Goal: Information Seeking & Learning: Find specific fact

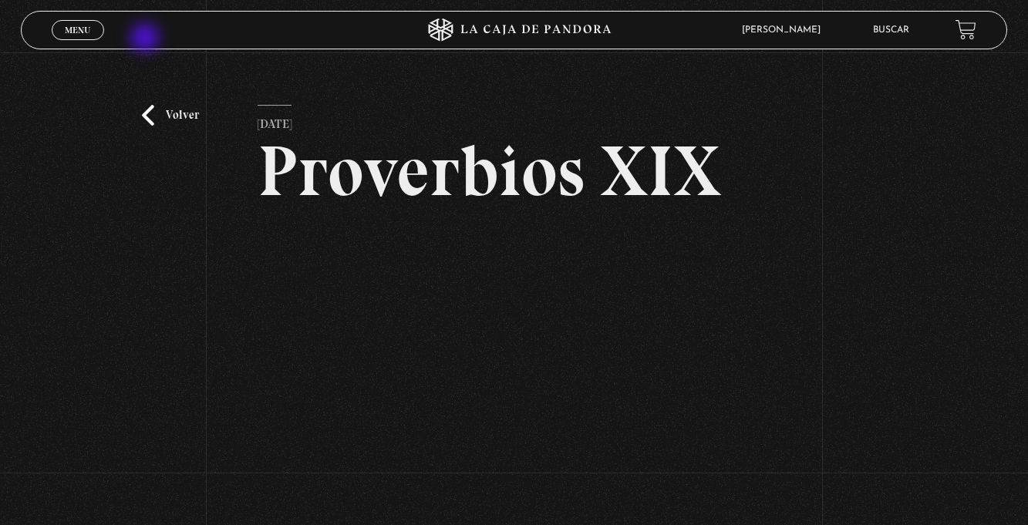
scroll to position [114, 0]
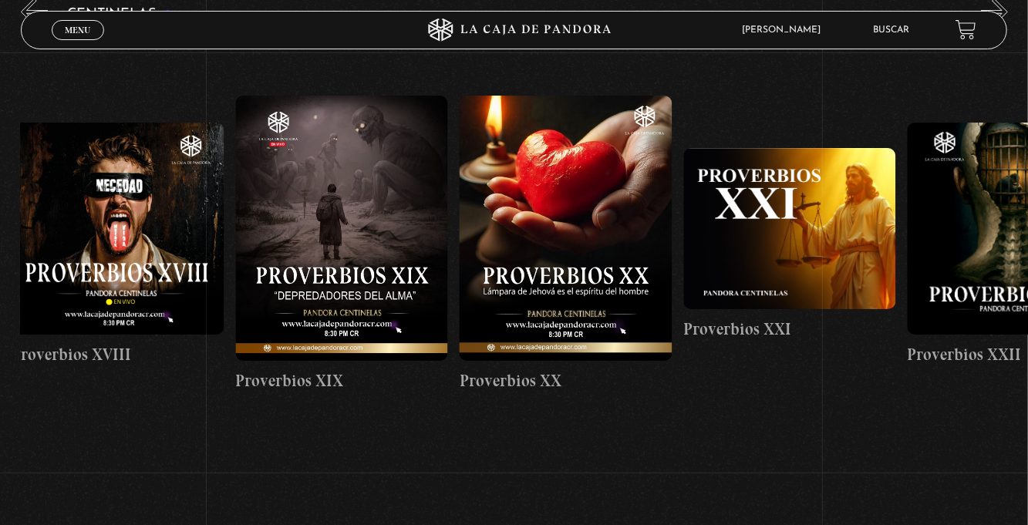
scroll to position [0, 4489]
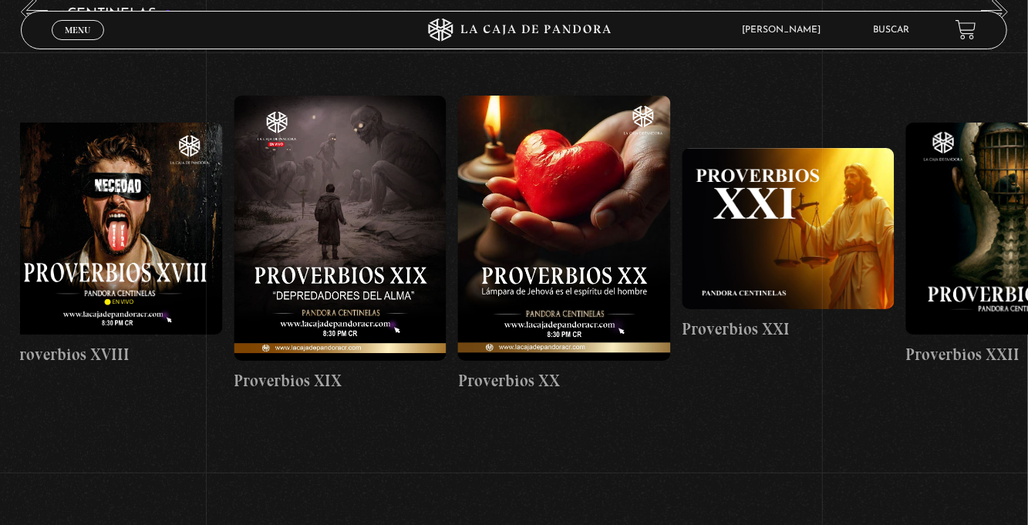
click at [885, 29] on link "Buscar" at bounding box center [891, 29] width 36 height 9
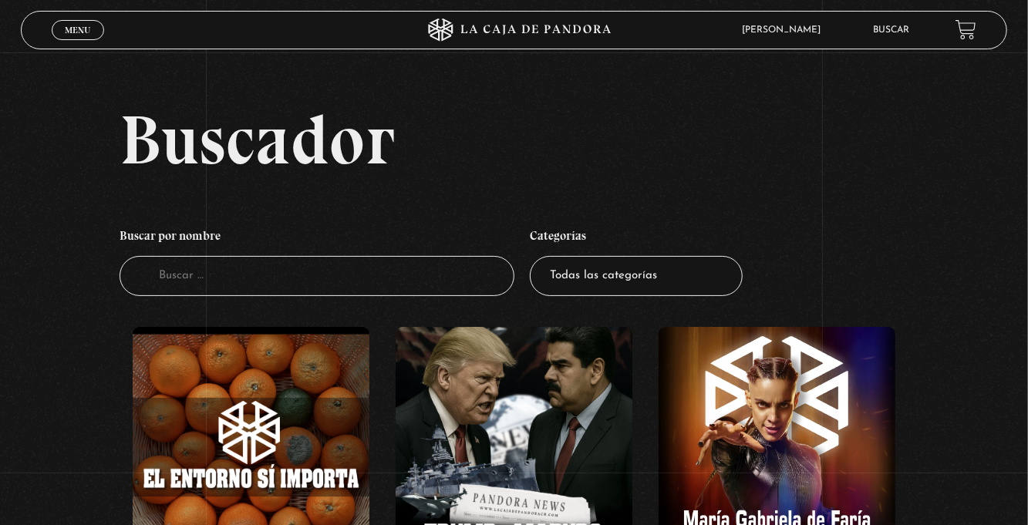
click at [159, 284] on input "Buscador" at bounding box center [317, 276] width 395 height 41
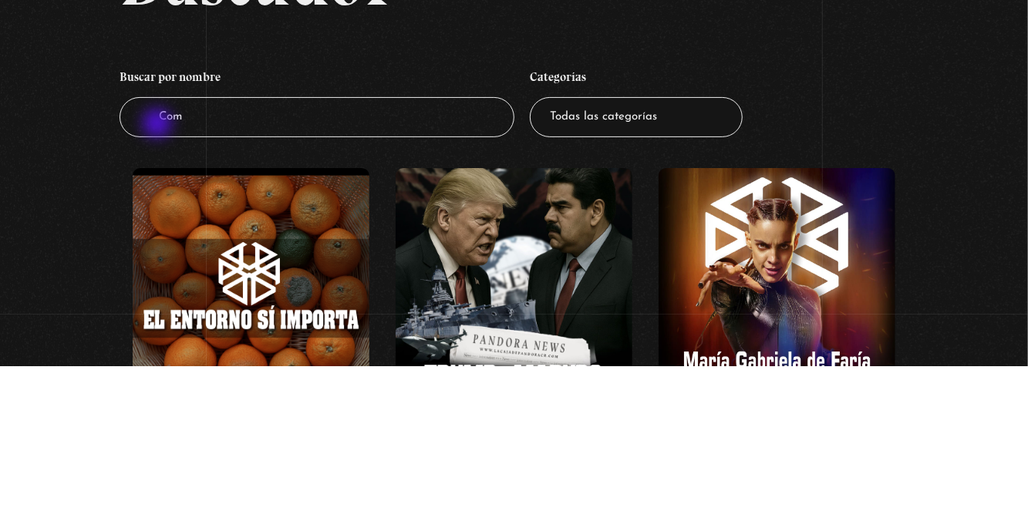
type input "Como"
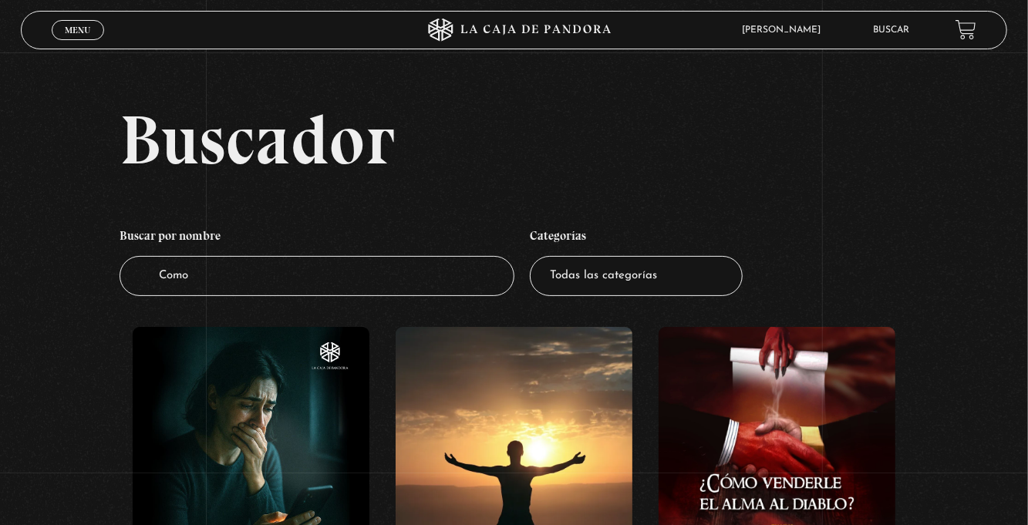
click at [227, 282] on input "Como" at bounding box center [317, 276] width 395 height 41
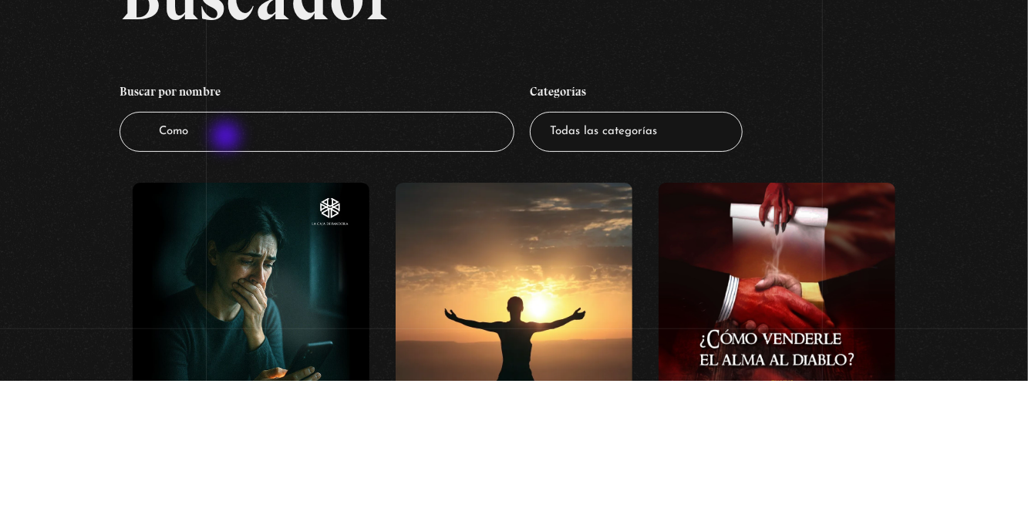
type input "Como"
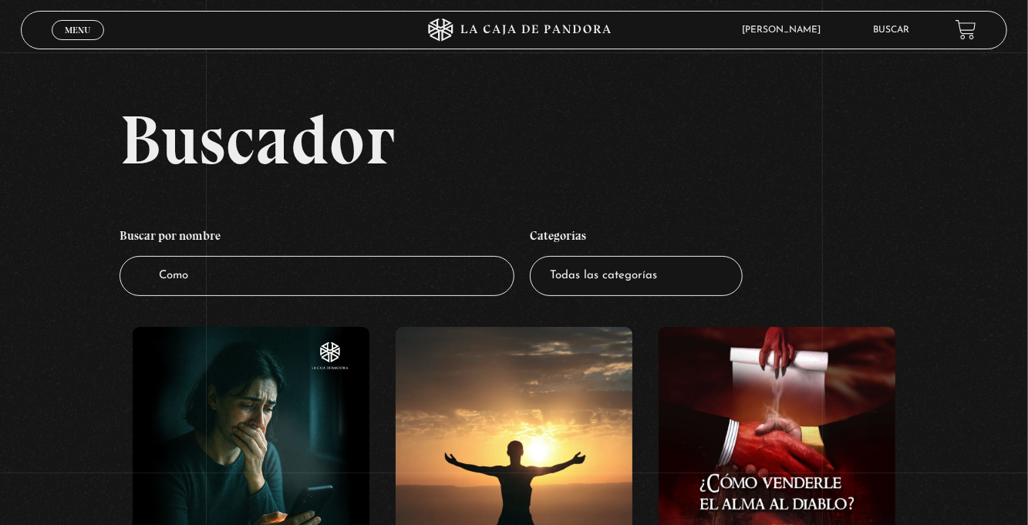
click at [239, 280] on input "Como" at bounding box center [317, 276] width 395 height 41
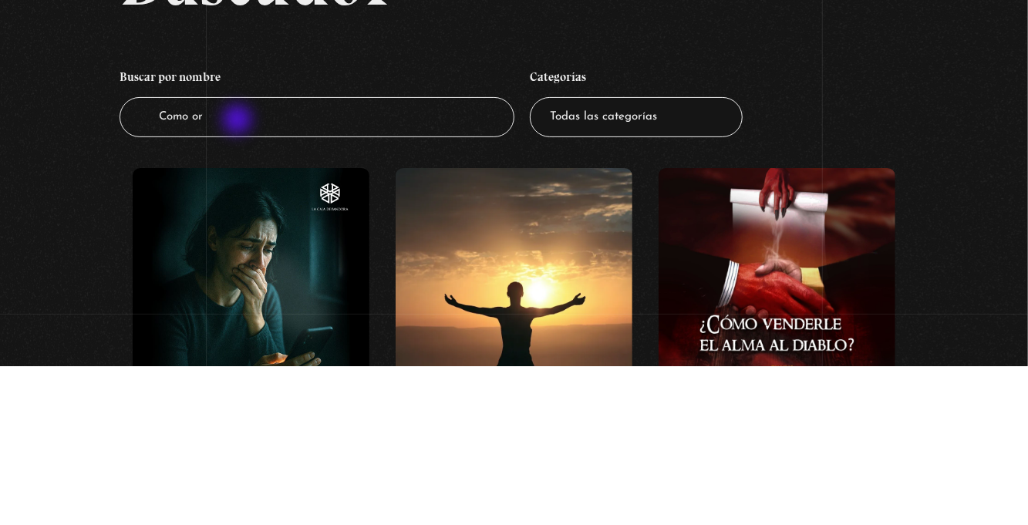
type input "Como ora"
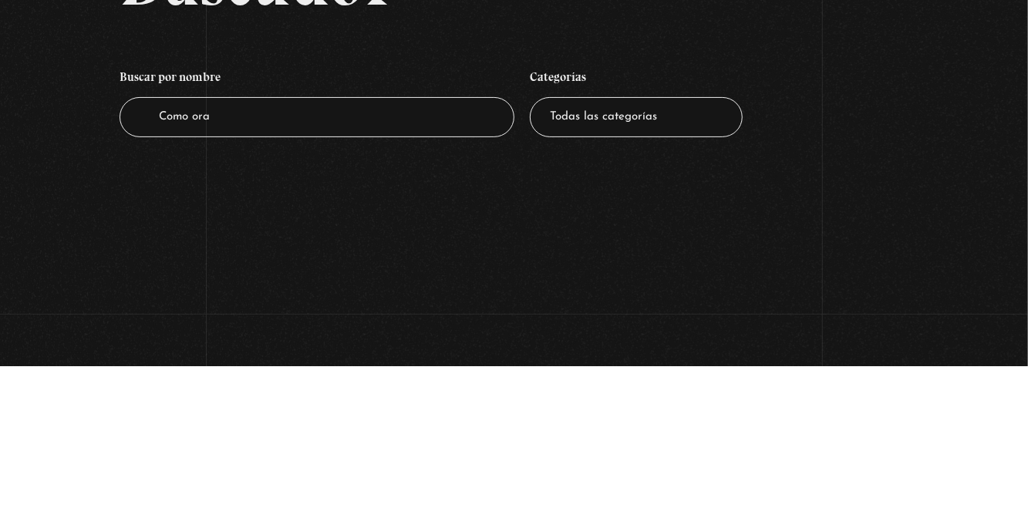
type input "Como orar"
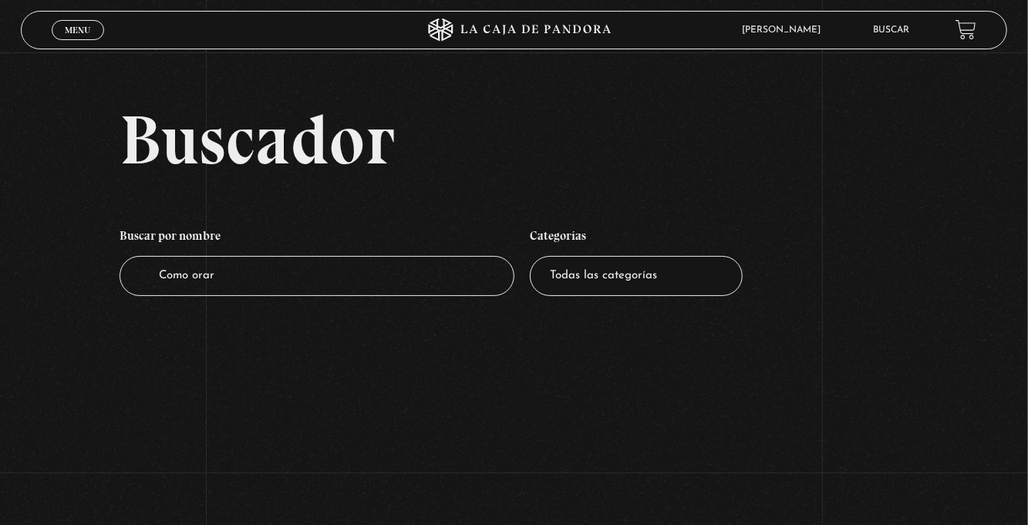
click at [281, 277] on input "Como orar" at bounding box center [317, 276] width 395 height 41
click at [307, 275] on input "Como orar" at bounding box center [317, 276] width 395 height 41
click at [93, 47] on div "Menu Cerrar" at bounding box center [206, 30] width 308 height 37
click at [93, 40] on link "Menu Cerrar" at bounding box center [78, 30] width 52 height 20
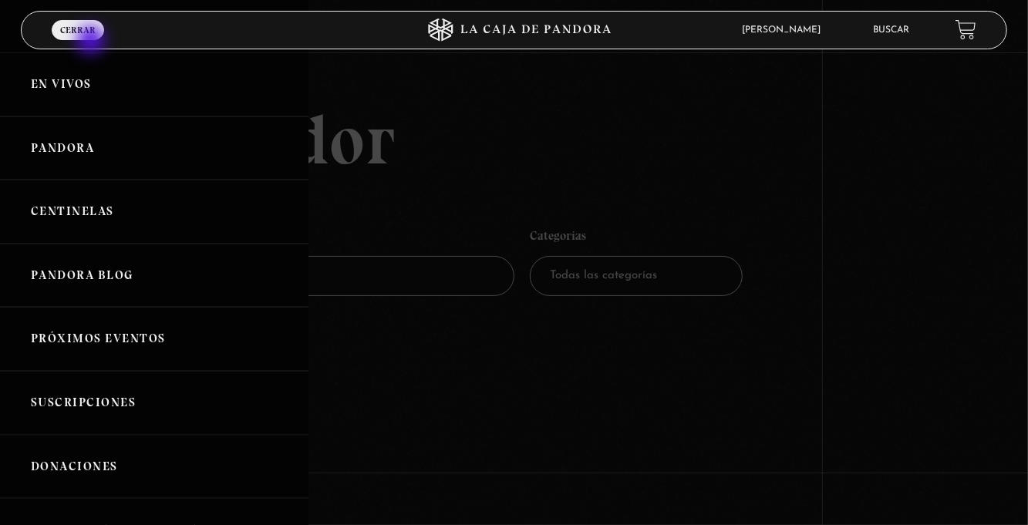
click at [80, 35] on span "Cerrar" at bounding box center [77, 29] width 35 height 9
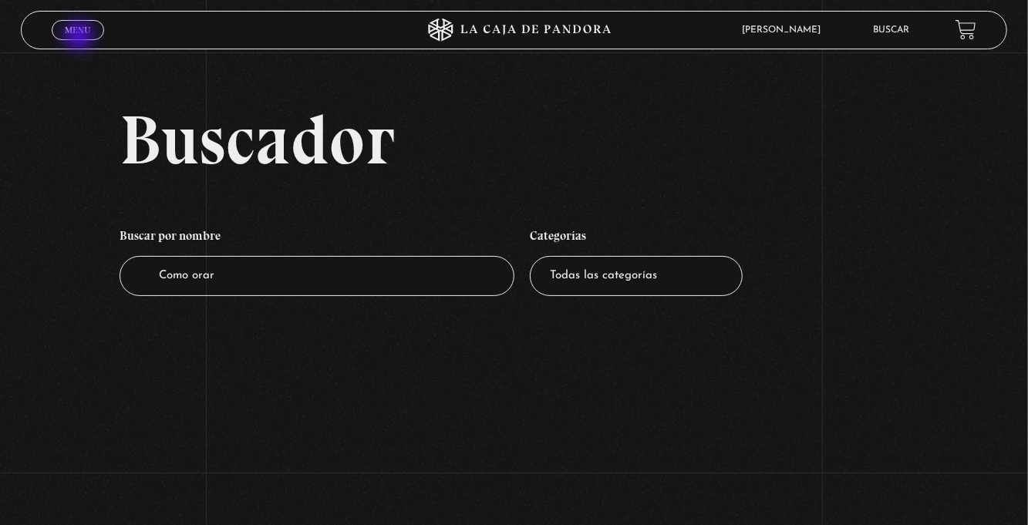
click at [83, 43] on div "Menu Cerrar" at bounding box center [206, 30] width 308 height 37
click at [76, 28] on span "Menu" at bounding box center [77, 29] width 25 height 9
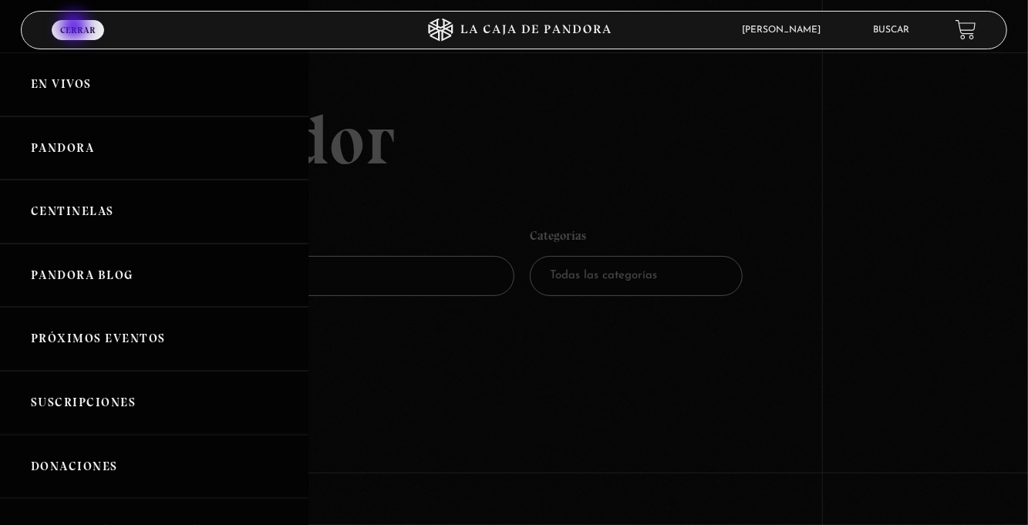
click at [182, 163] on link "Pandora" at bounding box center [154, 148] width 308 height 64
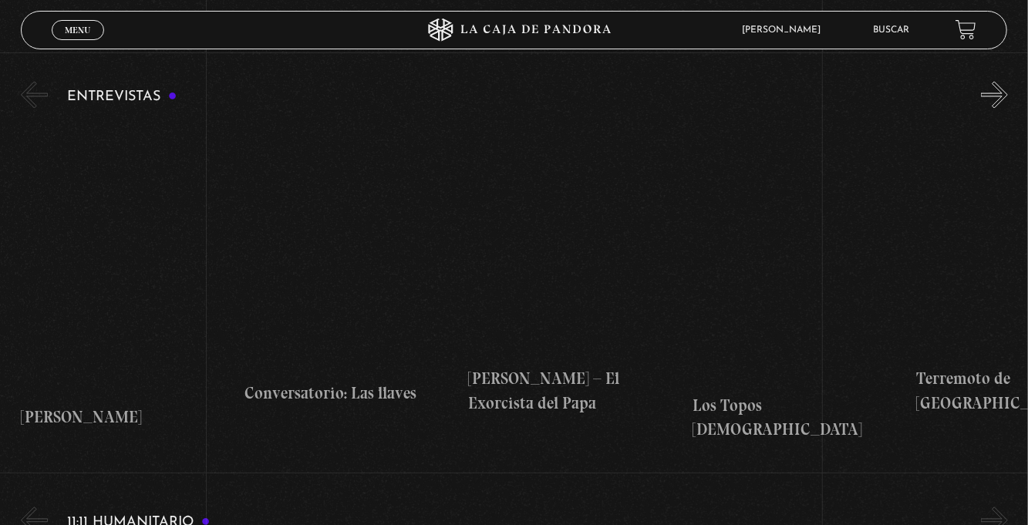
scroll to position [4713, 0]
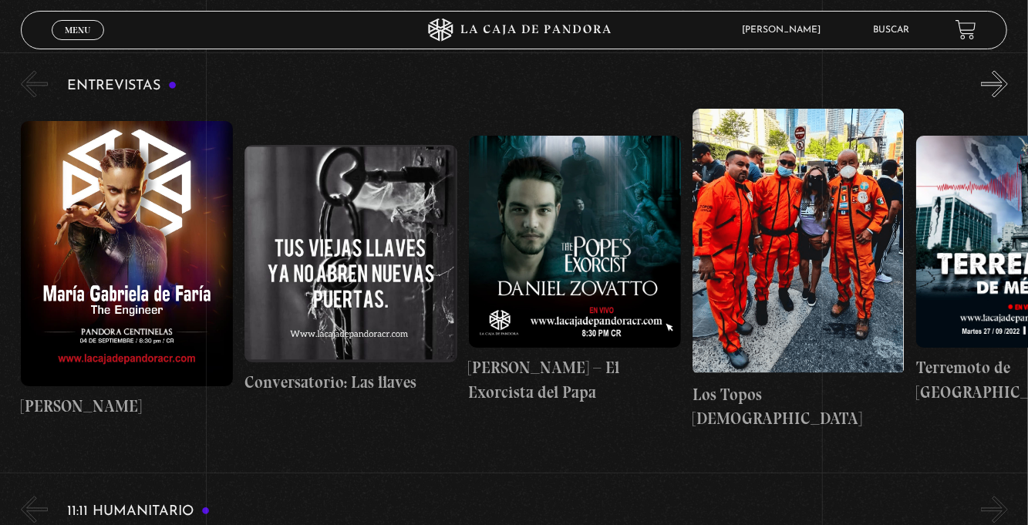
click at [891, 29] on link "Buscar" at bounding box center [891, 29] width 36 height 9
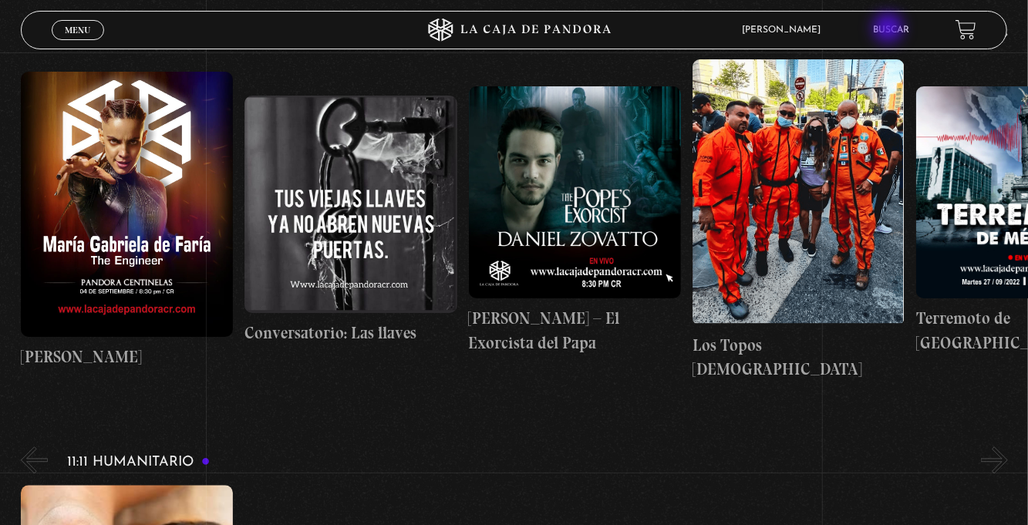
scroll to position [0, 1343]
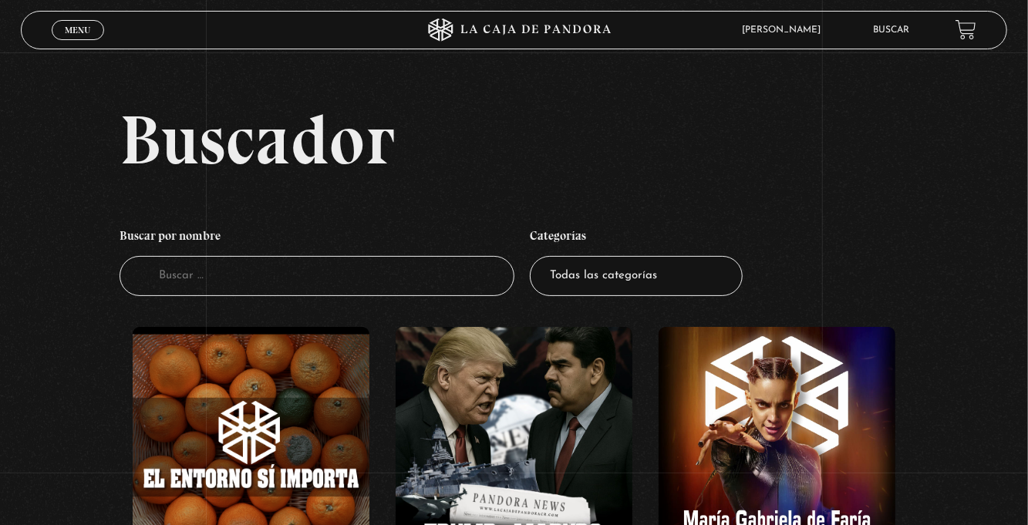
click at [203, 295] on input "Buscador" at bounding box center [317, 276] width 395 height 41
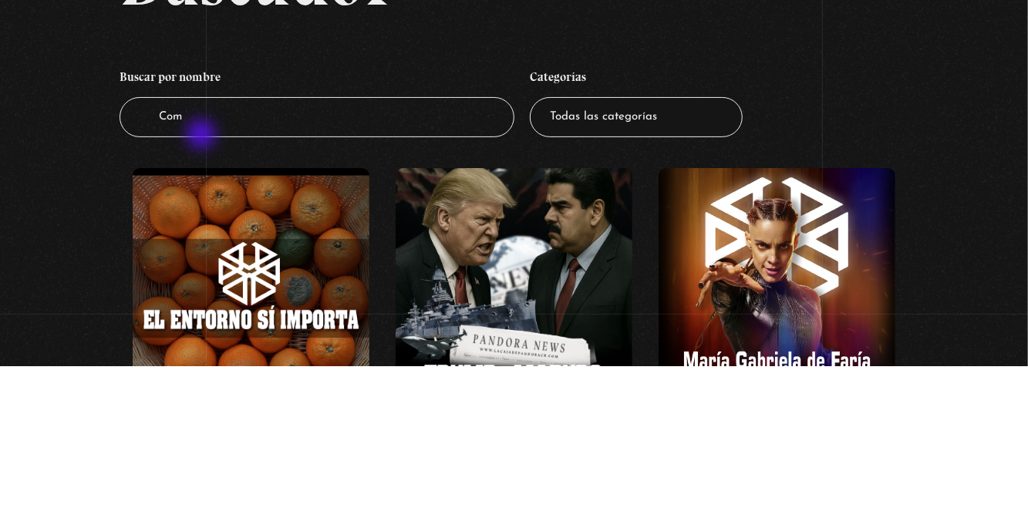
type input "Como"
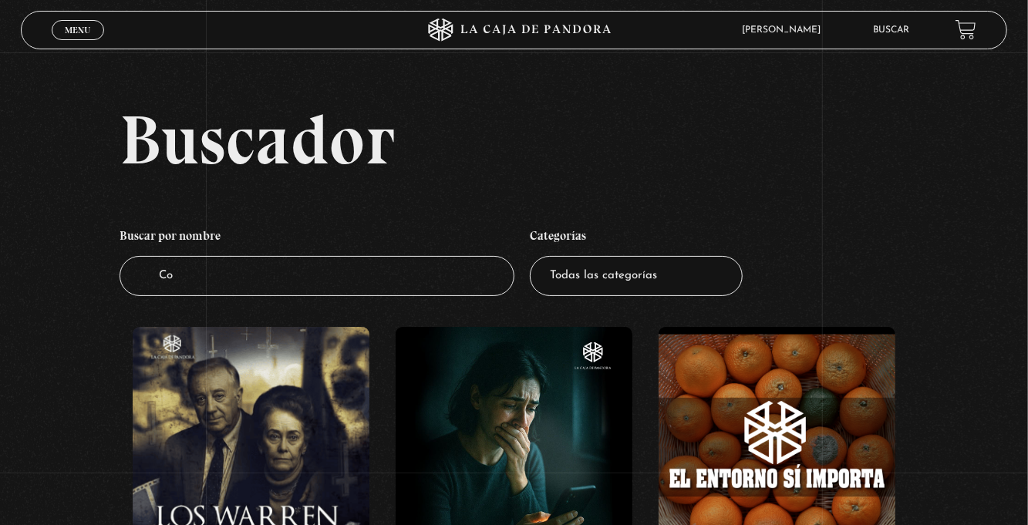
click at [220, 287] on input "Co" at bounding box center [317, 276] width 395 height 41
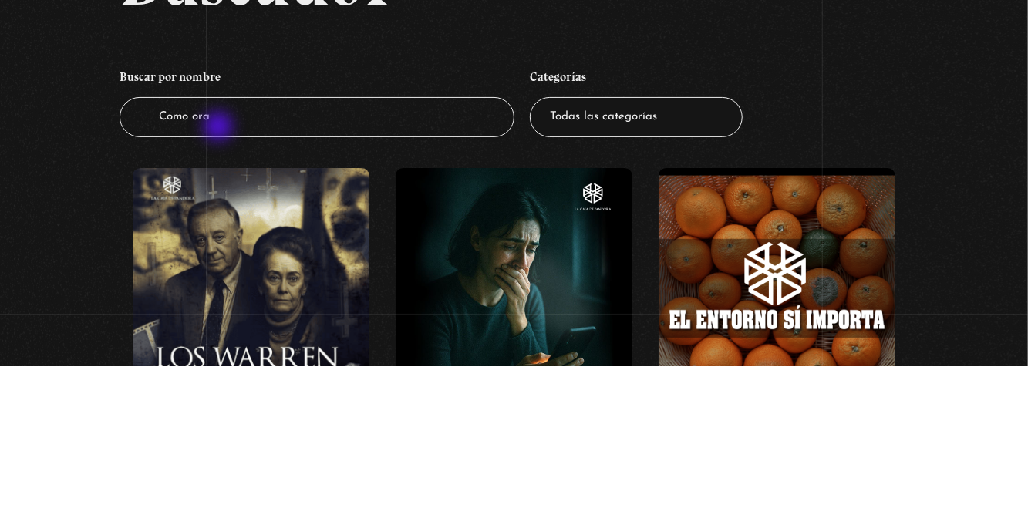
type input "Como orar"
